Goal: Transaction & Acquisition: Purchase product/service

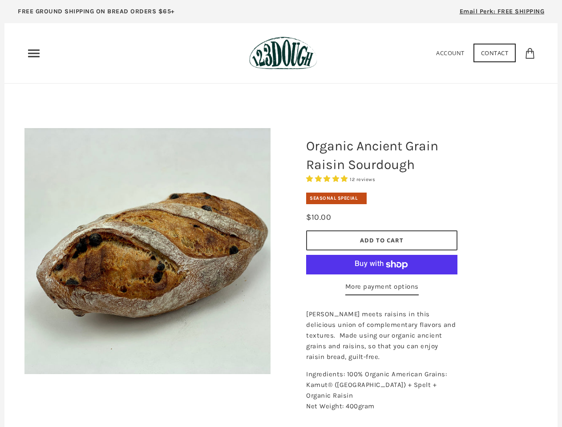
click at [281, 214] on div at bounding box center [147, 251] width 291 height 291
click at [502, 14] on span "Email Perk: FREE SHIPPING" at bounding box center [502, 12] width 85 height 8
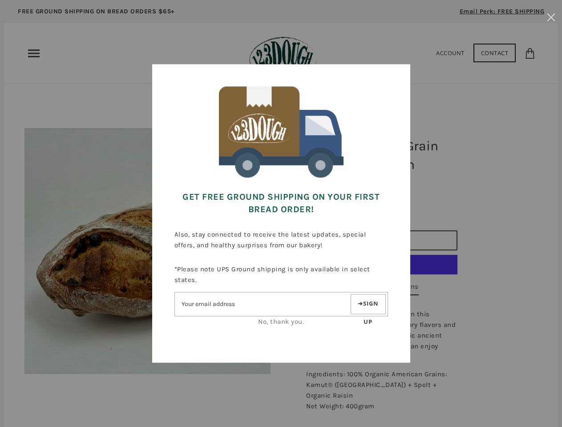
click at [34, 53] on div at bounding box center [281, 213] width 562 height 427
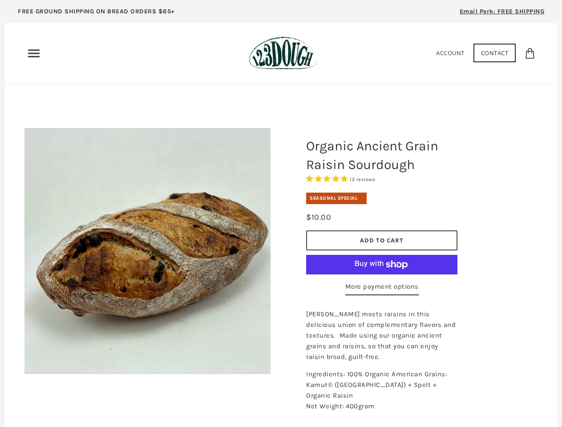
click at [147, 251] on img at bounding box center [147, 251] width 246 height 246
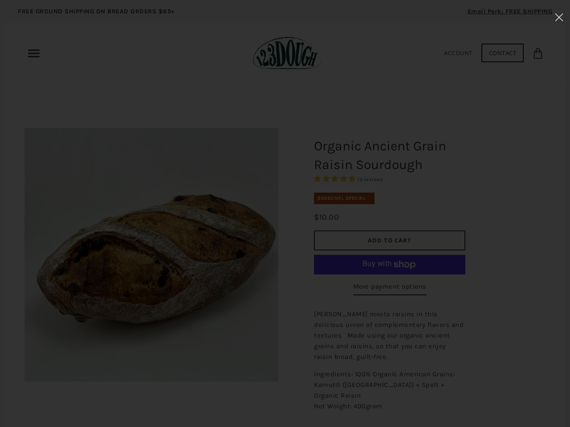
click at [382, 179] on div at bounding box center [285, 213] width 570 height 427
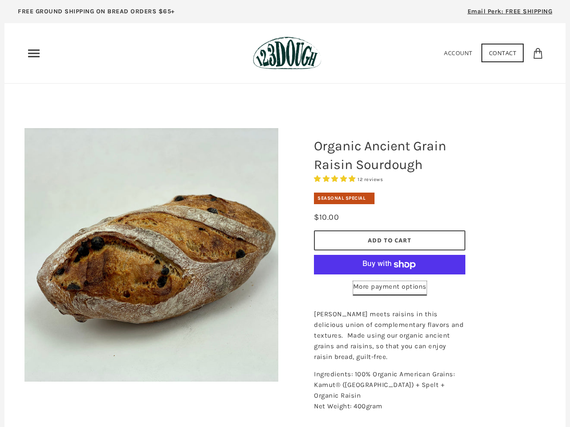
click at [382, 288] on link "More payment options" at bounding box center [389, 288] width 73 height 14
